Goal: Information Seeking & Learning: Understand process/instructions

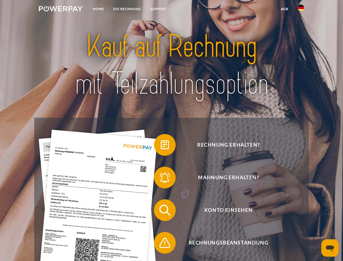
click at [61, 10] on img at bounding box center [61, 8] width 44 height 5
click at [301, 10] on img at bounding box center [301, 8] width 7 height 7
click at [284, 9] on link "agb" at bounding box center [284, 9] width 17 height 10
click at [161, 146] on span at bounding box center [156, 144] width 27 height 27
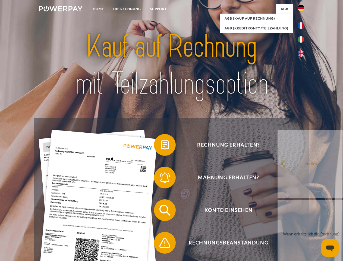
click at [161, 178] on span at bounding box center [156, 177] width 27 height 27
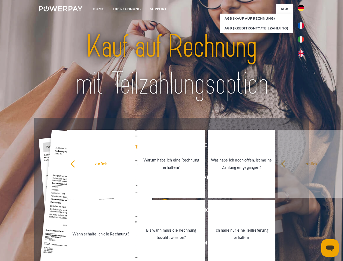
click at [161, 211] on link "Bis wann muss die Rechnung bezahlt werden?" at bounding box center [171, 234] width 68 height 68
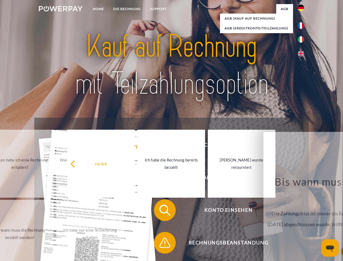
click at [161, 243] on span at bounding box center [156, 242] width 27 height 27
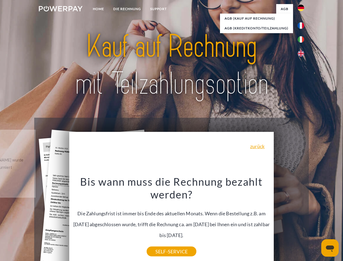
click at [330, 248] on icon "Messaging-Fenster öffnen" at bounding box center [330, 248] width 8 height 7
